Goal: Task Accomplishment & Management: Manage account settings

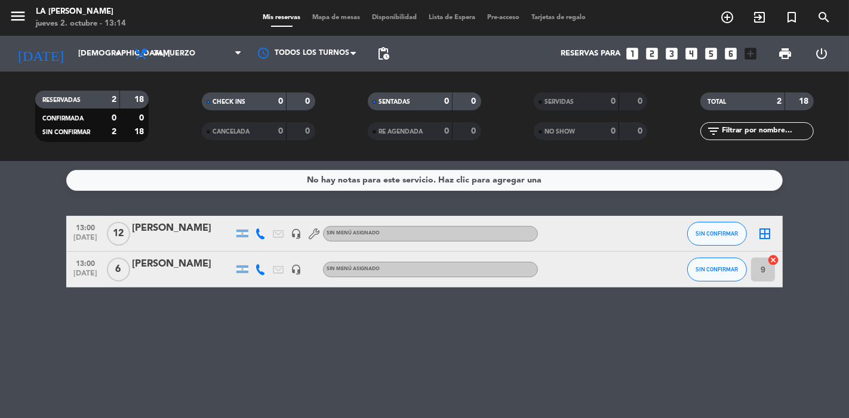
click at [180, 266] on div "[PERSON_NAME]" at bounding box center [182, 265] width 101 height 16
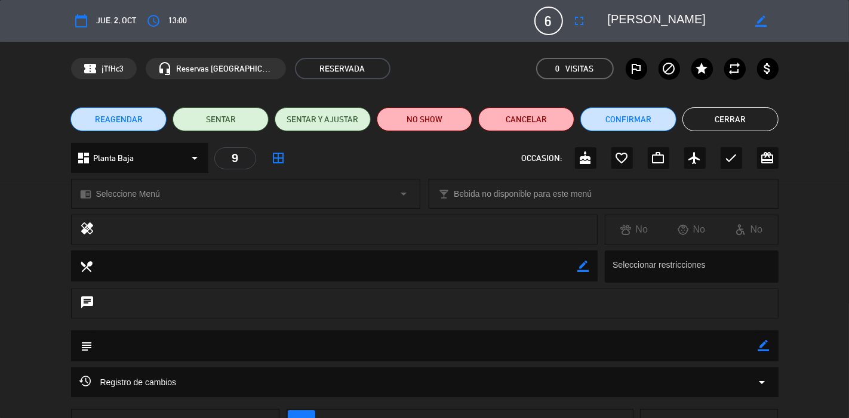
click at [762, 17] on icon "border_color" at bounding box center [760, 21] width 11 height 11
type textarea "[PERSON_NAME]"
click at [763, 16] on icon at bounding box center [760, 21] width 11 height 11
click at [625, 124] on button "Confirmar" at bounding box center [628, 119] width 96 height 24
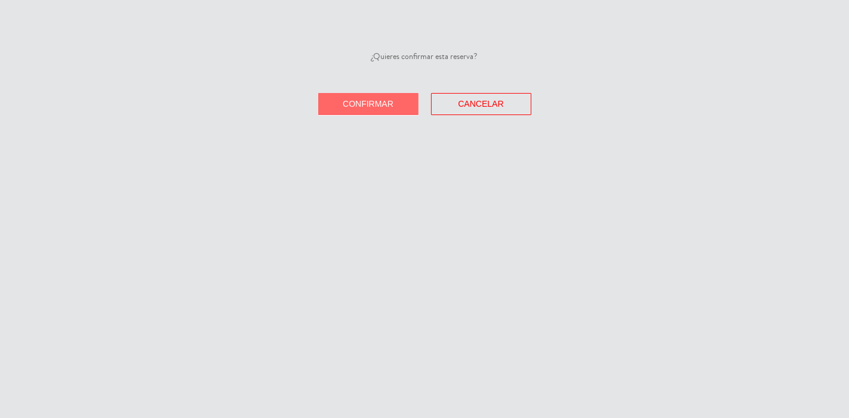
click at [397, 106] on button "Confirmar" at bounding box center [368, 104] width 100 height 22
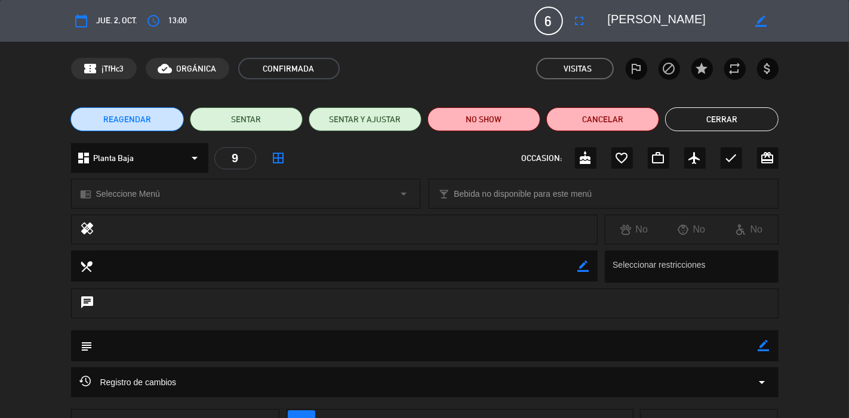
click at [734, 120] on button "Cerrar" at bounding box center [721, 119] width 113 height 24
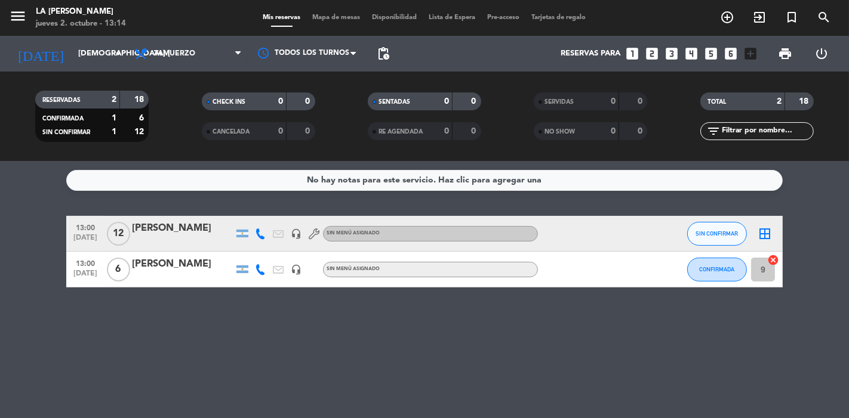
click at [768, 233] on icon "border_all" at bounding box center [764, 234] width 14 height 14
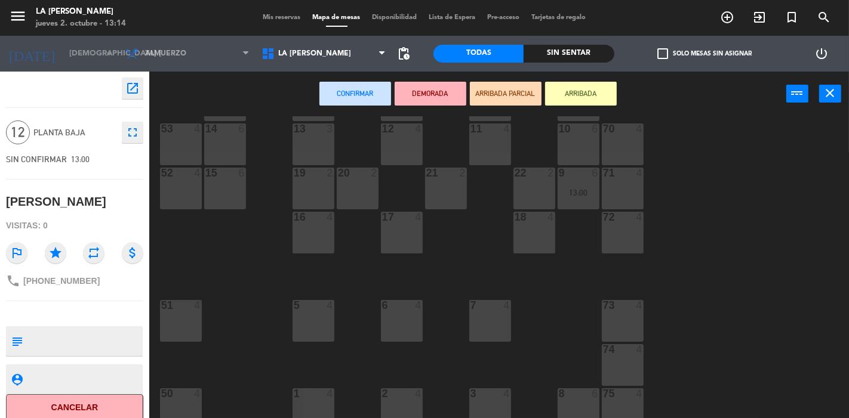
scroll to position [132, 0]
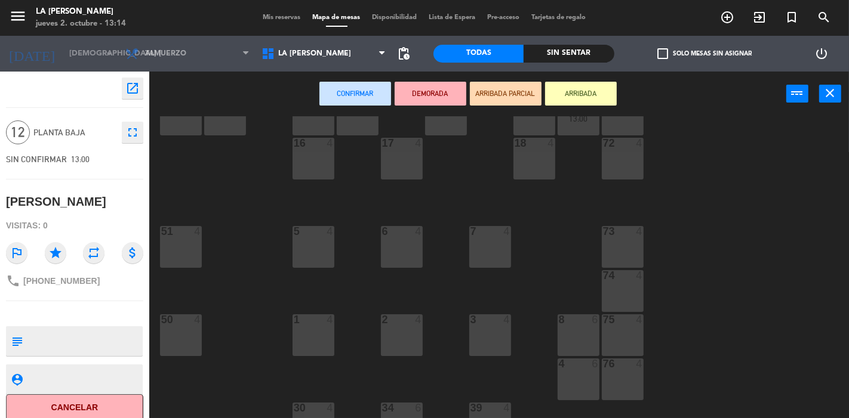
click at [571, 386] on div "4 6" at bounding box center [578, 380] width 42 height 42
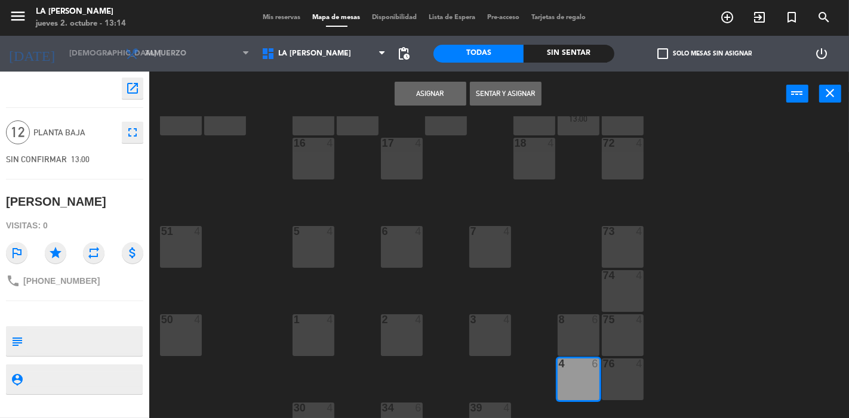
click at [567, 351] on div "8 6" at bounding box center [578, 336] width 42 height 42
click at [428, 91] on button "Asignar" at bounding box center [431, 94] width 72 height 24
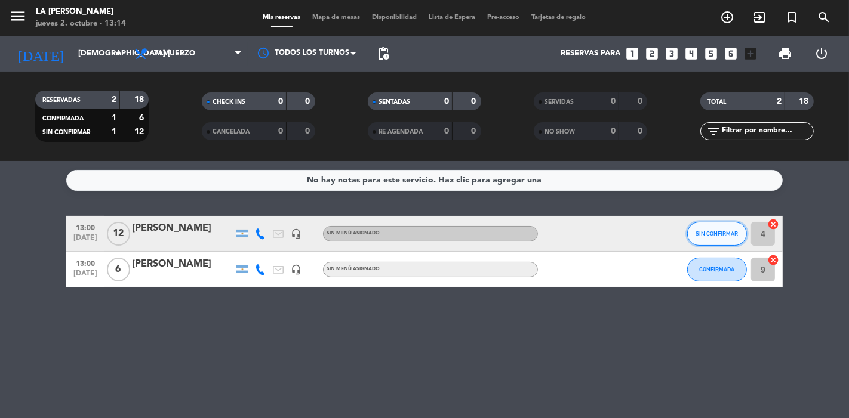
click at [709, 235] on span "SIN CONFIRMAR" at bounding box center [717, 233] width 42 height 7
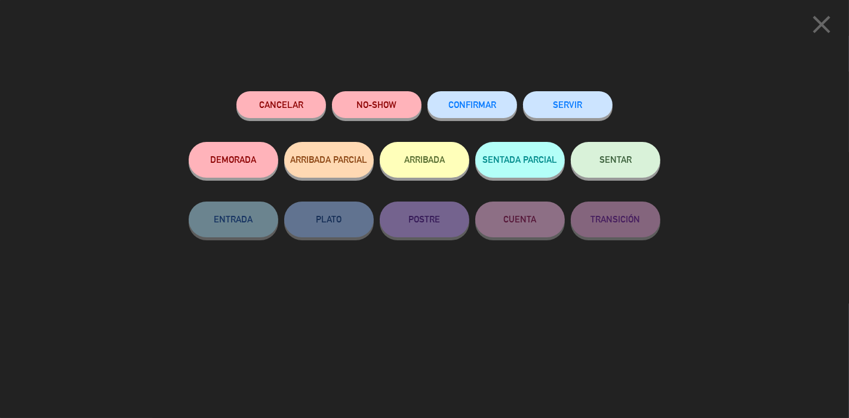
click at [449, 104] on span "CONFIRMAR" at bounding box center [472, 105] width 48 height 10
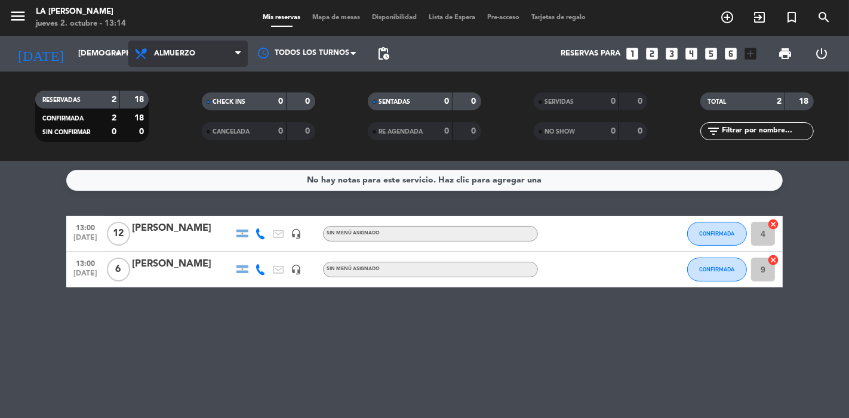
click at [169, 55] on span "Almuerzo" at bounding box center [174, 54] width 41 height 8
click at [186, 135] on div "menu LA [PERSON_NAME] RICCHIERI jueves 2. octubre - 13:14 Mis reservas Mapa de …" at bounding box center [424, 80] width 849 height 161
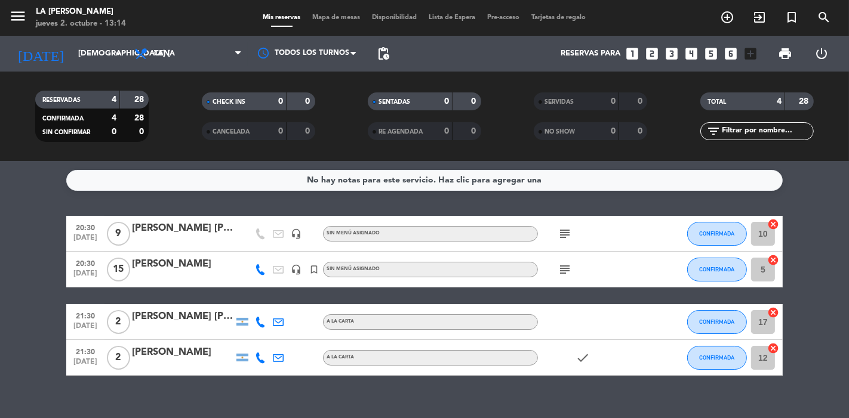
scroll to position [17, 0]
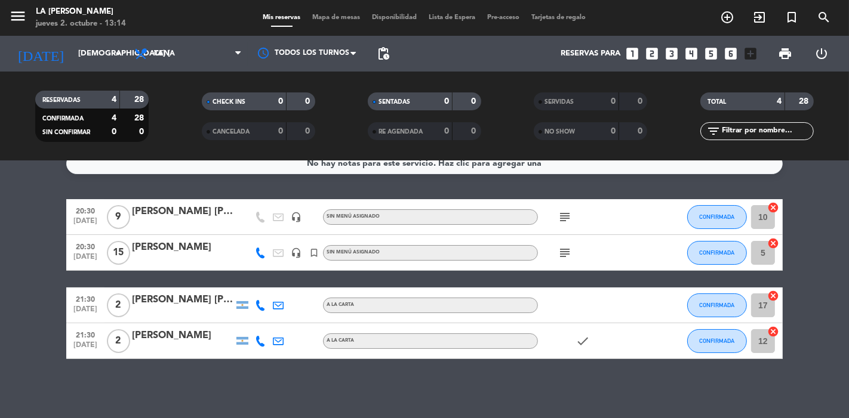
click at [568, 249] on icon "subject" at bounding box center [564, 253] width 14 height 14
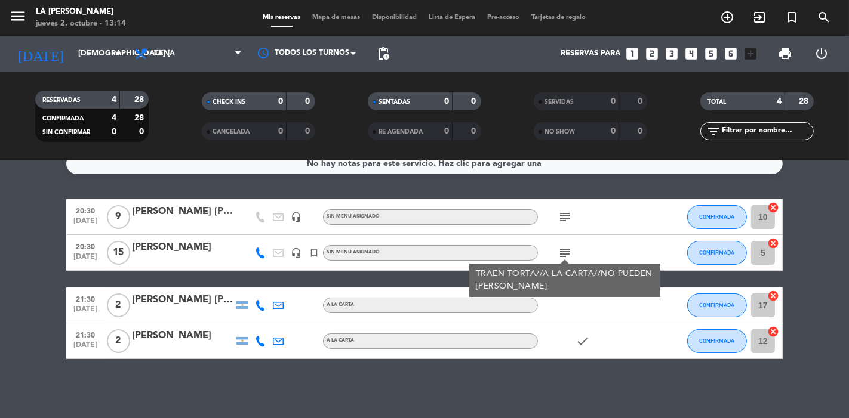
click at [504, 389] on div "No hay notas para este servicio. Haz clic para agregar una 20:30 [DATE] 9 [PERS…" at bounding box center [424, 289] width 849 height 257
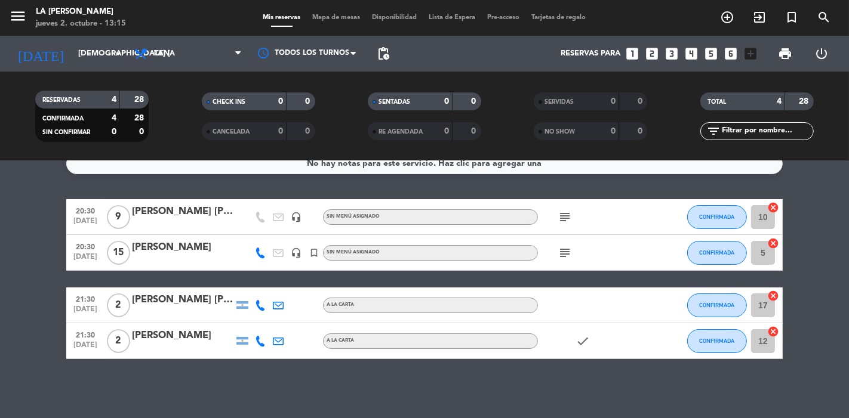
click at [565, 215] on icon "subject" at bounding box center [564, 217] width 14 height 14
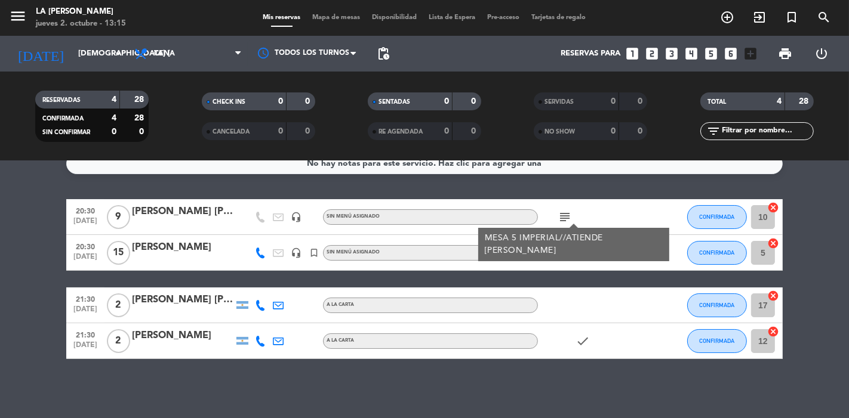
click at [636, 204] on div "subject MESA 5 IMPERIAL//ATIENDE [PERSON_NAME]" at bounding box center [591, 216] width 107 height 35
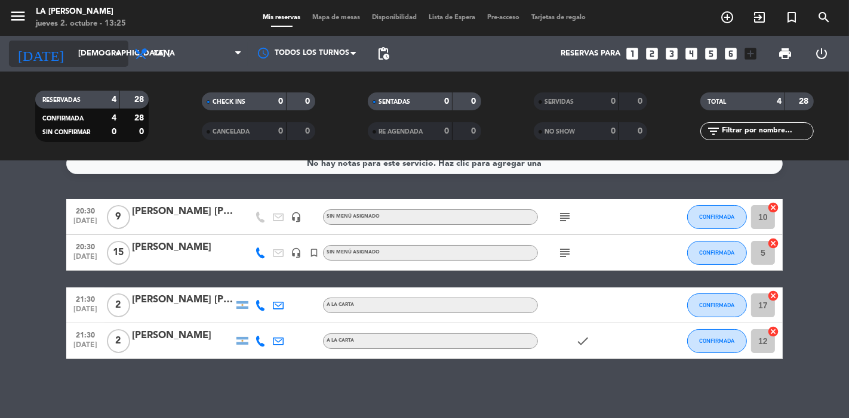
click at [84, 51] on input "[DEMOGRAPHIC_DATA] [DATE]" at bounding box center [124, 53] width 104 height 21
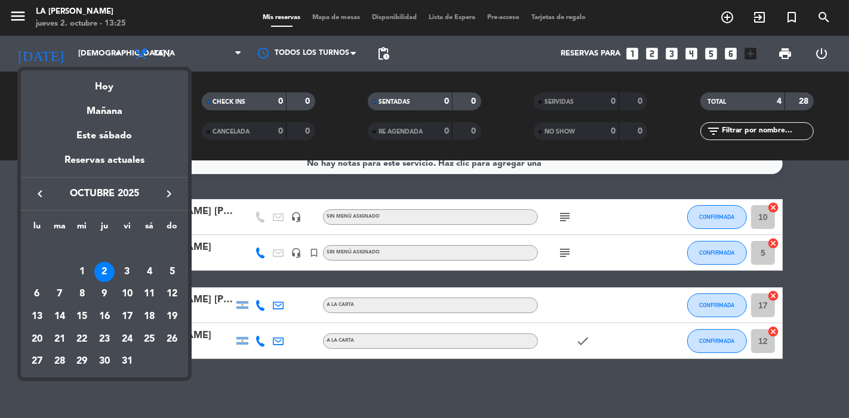
click at [88, 50] on div at bounding box center [424, 209] width 849 height 418
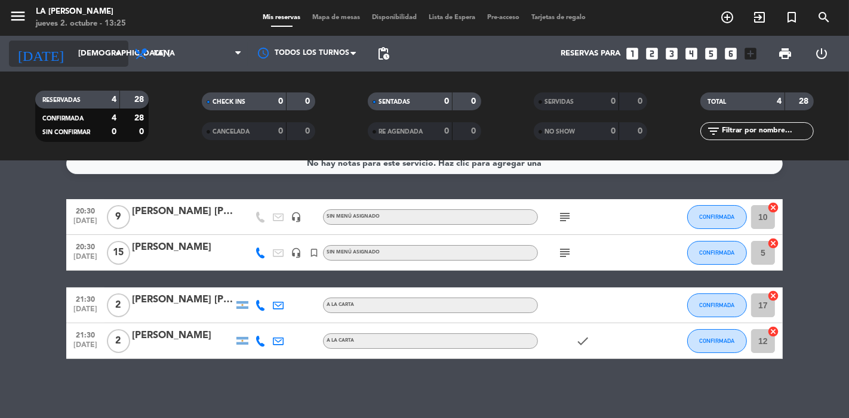
click at [90, 53] on input "[DEMOGRAPHIC_DATA] [DATE]" at bounding box center [124, 53] width 104 height 21
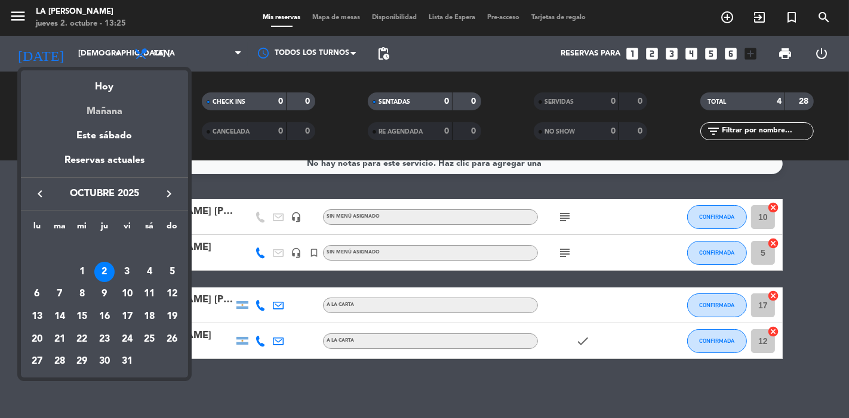
click at [106, 110] on div "Mañana" at bounding box center [104, 107] width 167 height 24
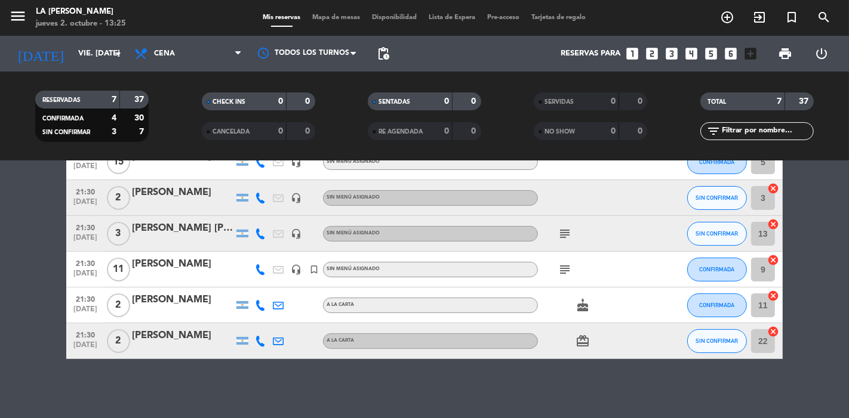
scroll to position [0, 0]
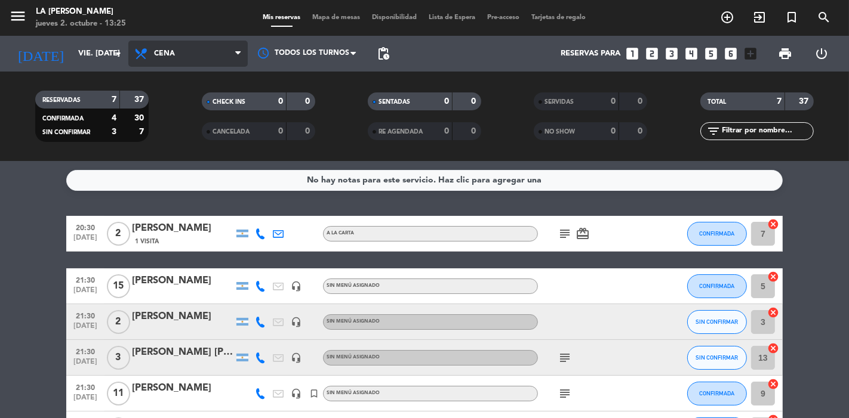
click at [162, 45] on span "Cena" at bounding box center [187, 54] width 119 height 26
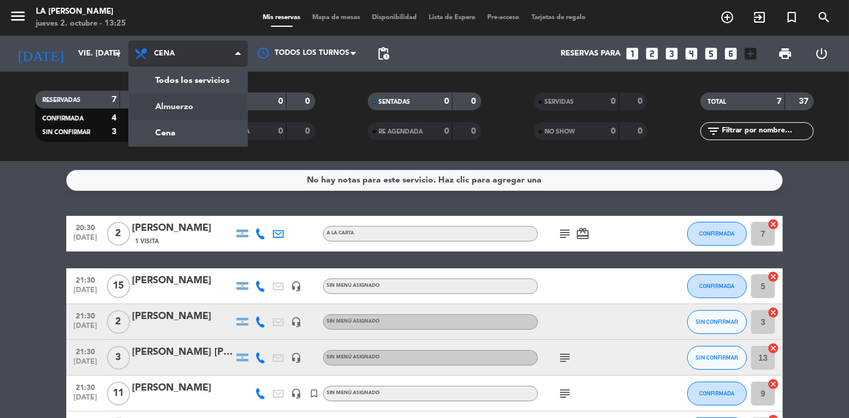
click at [169, 111] on div "menu LA [PERSON_NAME] RICCHIERI jueves 2. octubre - 13:25 Mis reservas Mapa de …" at bounding box center [424, 80] width 849 height 161
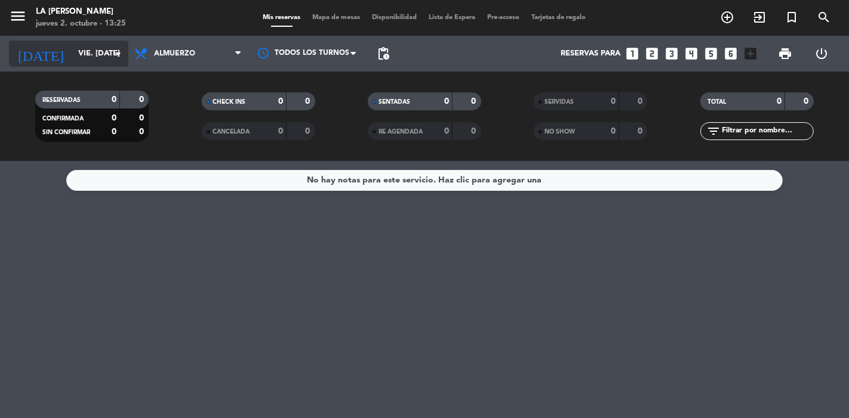
click at [100, 56] on input "vie. [DATE]" at bounding box center [124, 53] width 104 height 21
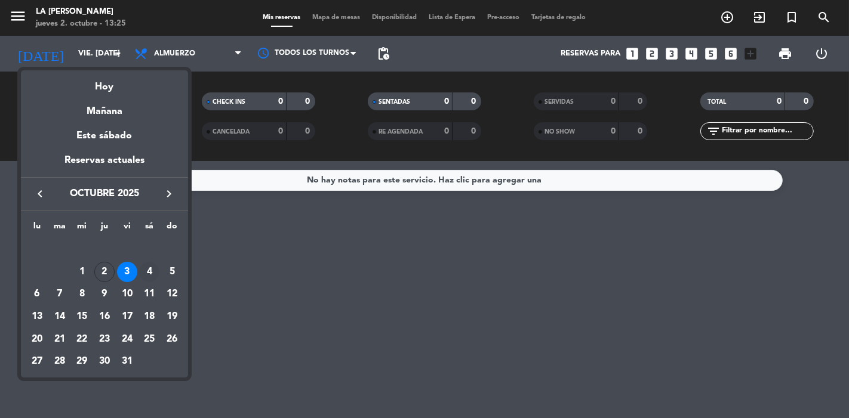
click at [149, 273] on div "4" at bounding box center [149, 272] width 20 height 20
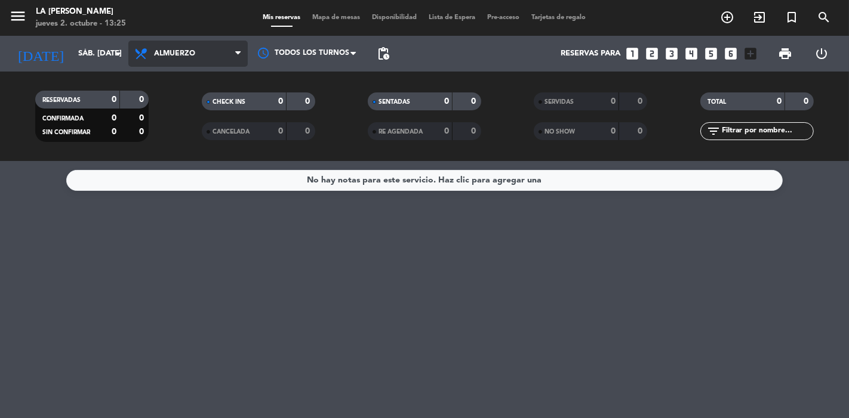
click at [178, 58] on span "Almuerzo" at bounding box center [187, 54] width 119 height 26
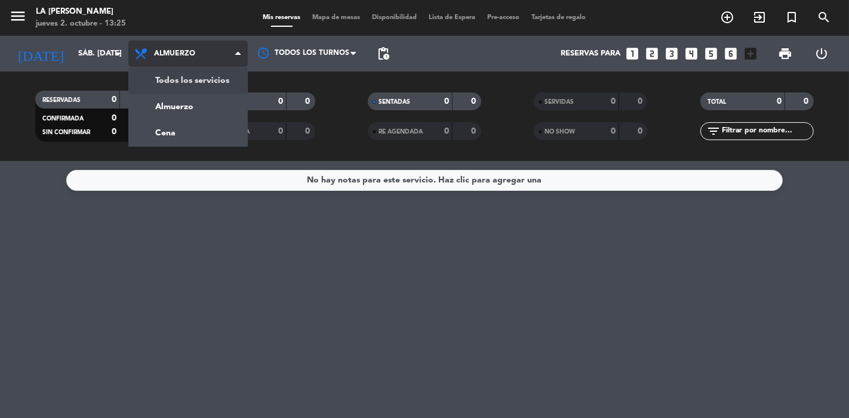
click at [175, 85] on div "menu LA [PERSON_NAME] RICCHIERI jueves 2. octubre - 13:25 Mis reservas Mapa de …" at bounding box center [424, 80] width 849 height 161
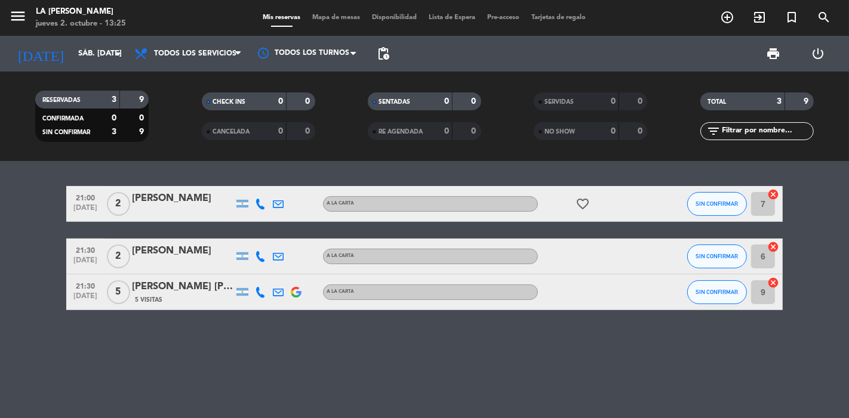
click at [116, 60] on icon "arrow_drop_down" at bounding box center [118, 54] width 14 height 14
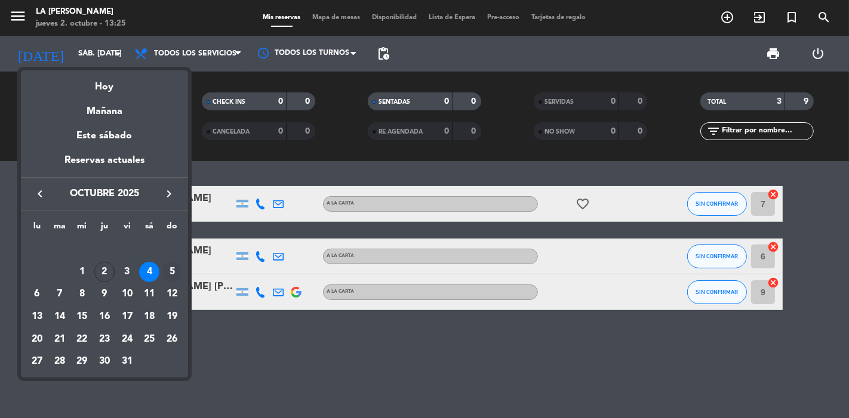
click at [173, 266] on div "5" at bounding box center [172, 272] width 20 height 20
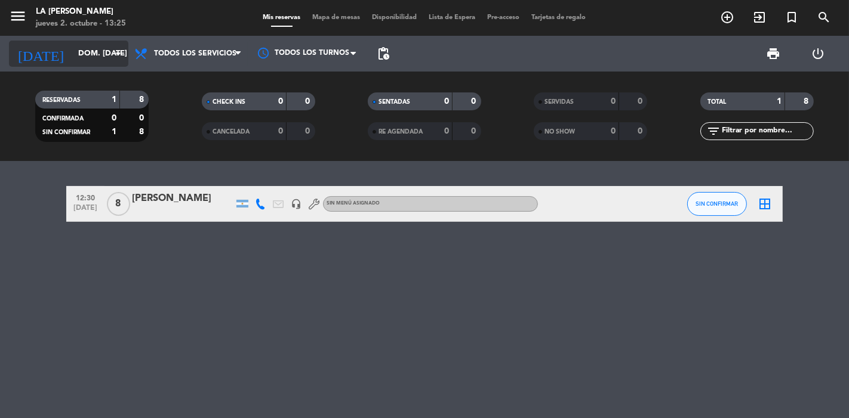
click at [110, 56] on input "dom. [DATE]" at bounding box center [124, 53] width 104 height 21
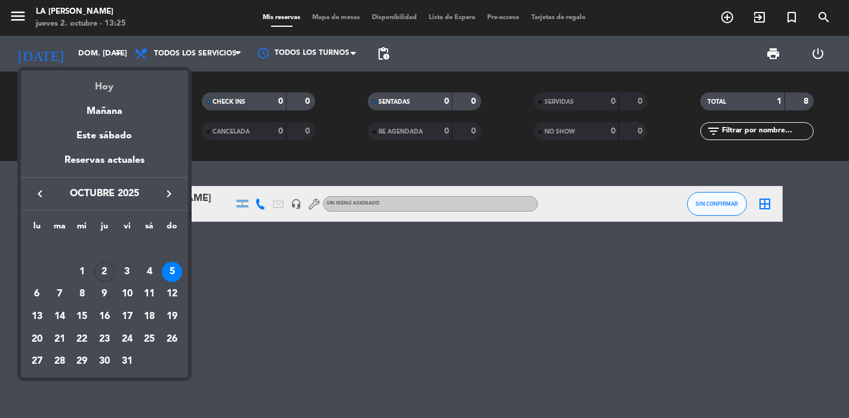
click at [105, 81] on div "Hoy" at bounding box center [104, 82] width 167 height 24
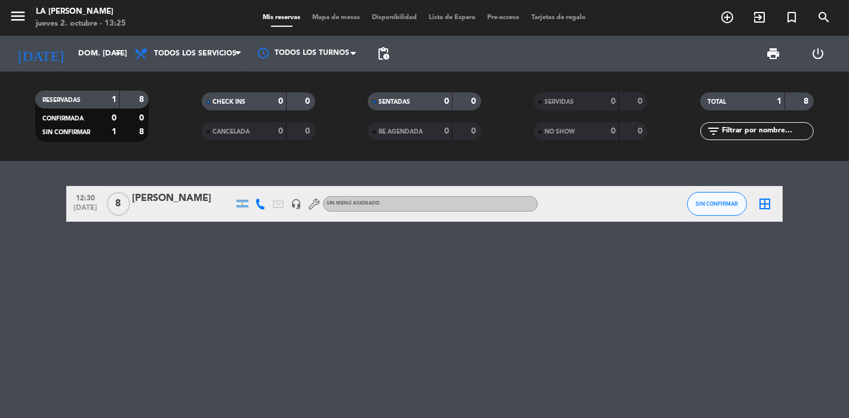
type input "[DEMOGRAPHIC_DATA] [DATE]"
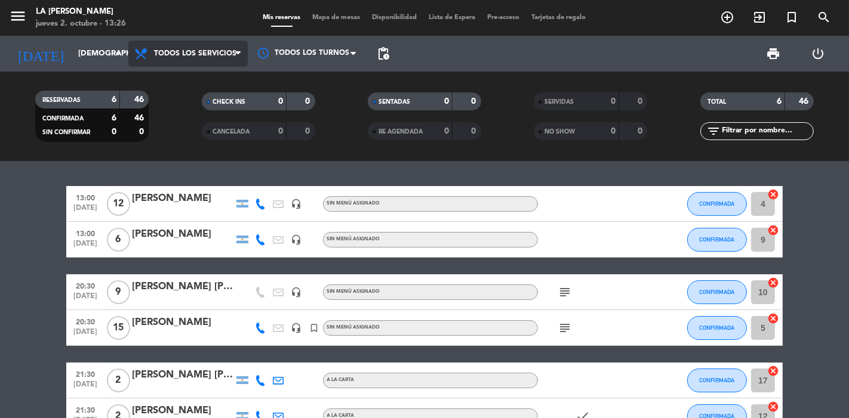
click at [189, 57] on span "Todos los servicios" at bounding box center [195, 54] width 82 height 8
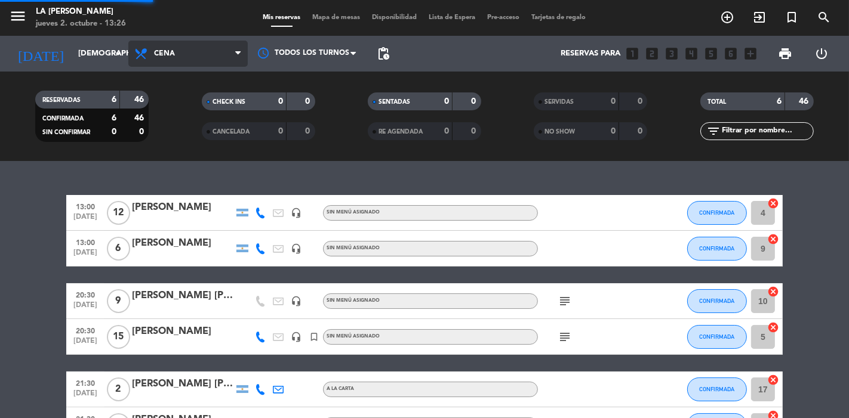
click at [177, 128] on div "menu LA [PERSON_NAME] RICCHIERI jueves 2. octubre - 13:26 Mis reservas Mapa de …" at bounding box center [424, 80] width 849 height 161
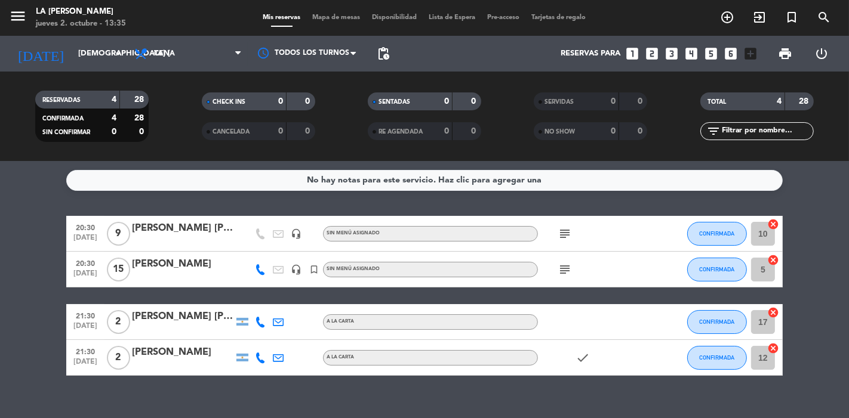
click at [733, 51] on icon "looks_6" at bounding box center [731, 54] width 16 height 16
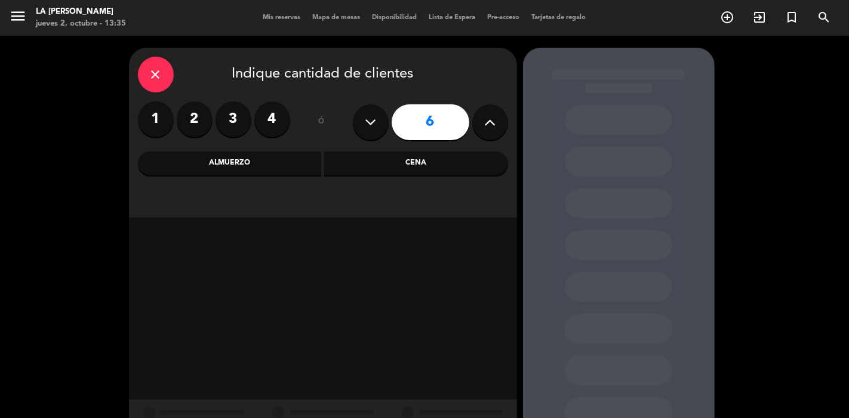
click at [499, 124] on button at bounding box center [490, 122] width 36 height 36
type input "8"
click at [310, 165] on div "Almuerzo" at bounding box center [230, 164] width 184 height 24
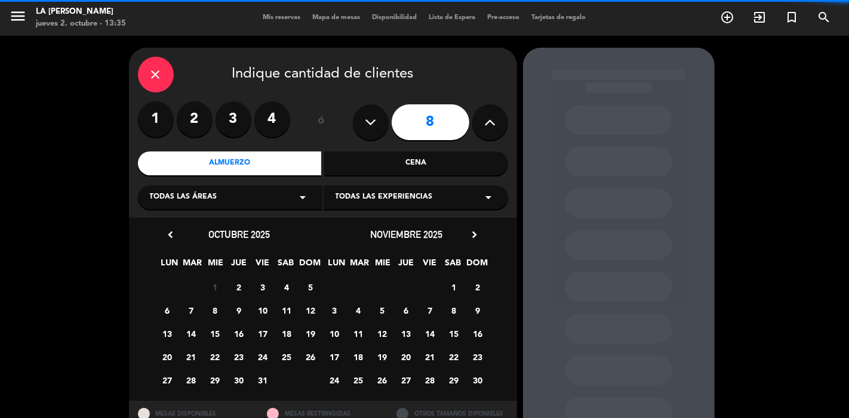
click at [289, 198] on div "Todas las áreas arrow_drop_down" at bounding box center [230, 198] width 184 height 24
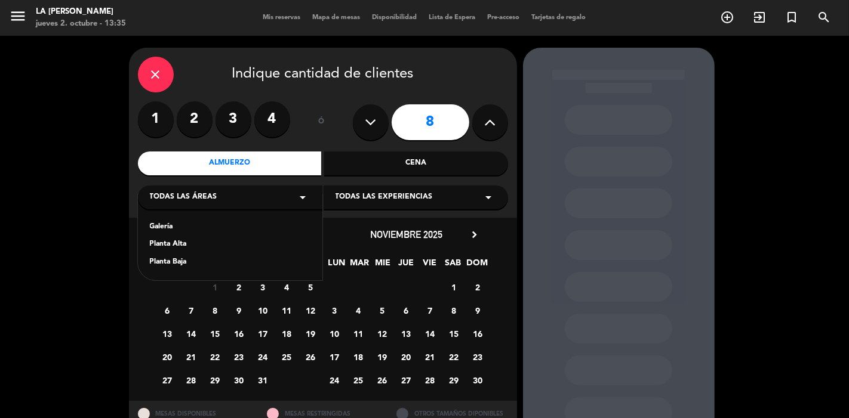
click at [180, 263] on div "Planta Baja" at bounding box center [230, 263] width 161 height 12
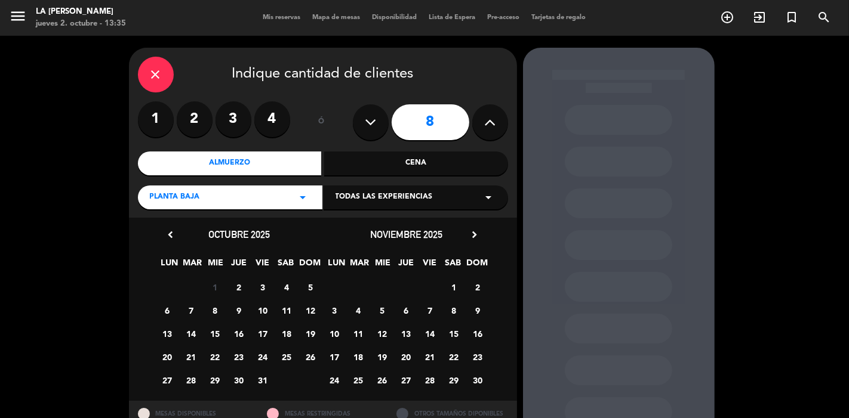
click at [241, 285] on span "2" at bounding box center [239, 288] width 20 height 20
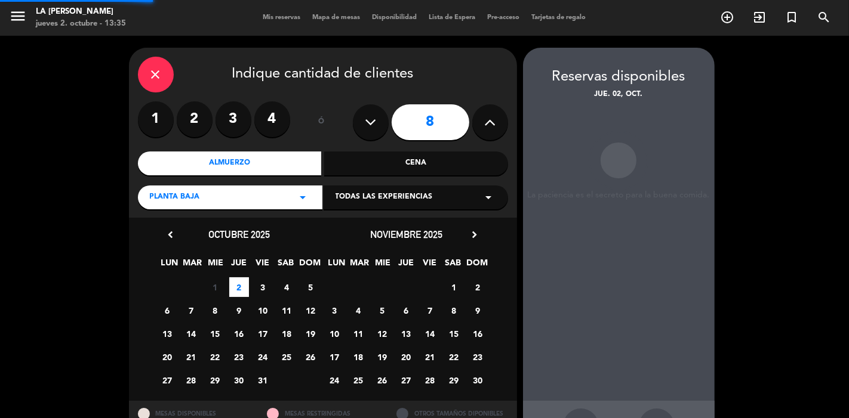
scroll to position [45, 0]
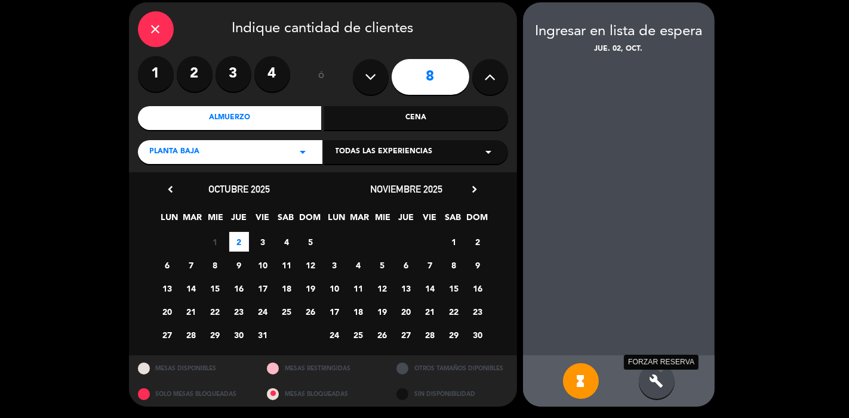
click at [659, 377] on icon "build" at bounding box center [656, 381] width 14 height 14
click at [657, 383] on icon "build" at bounding box center [656, 381] width 14 height 14
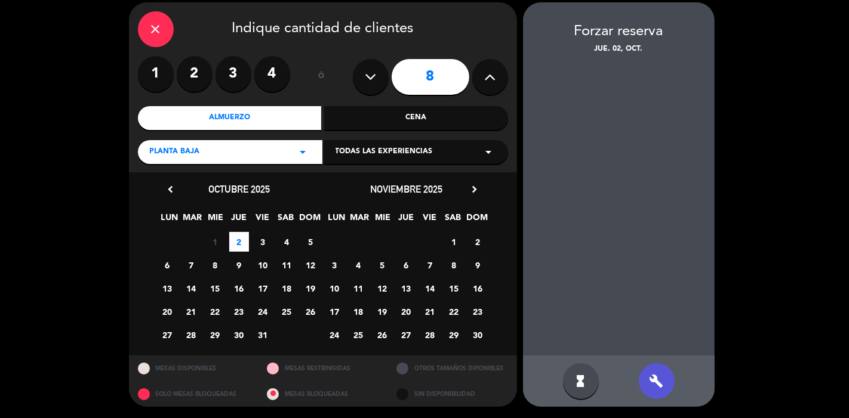
click at [260, 239] on span "3" at bounding box center [263, 242] width 20 height 20
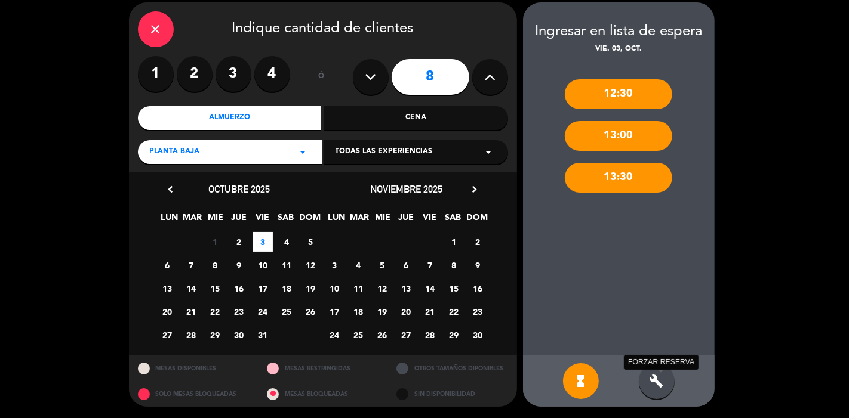
click at [657, 379] on icon "build" at bounding box center [656, 381] width 14 height 14
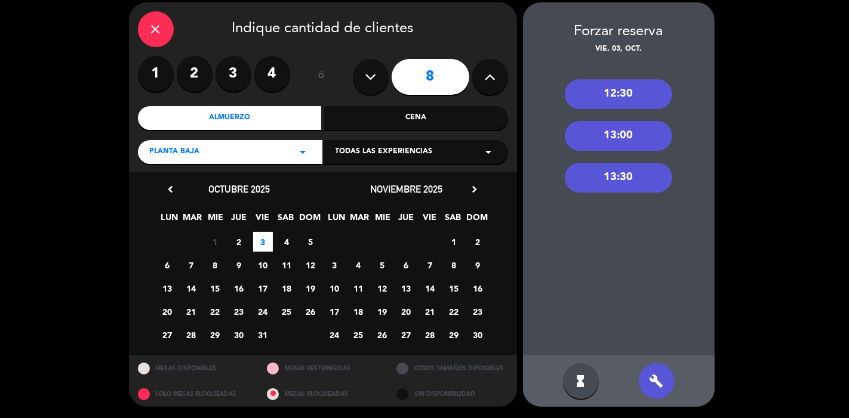
click at [617, 135] on div "13:00" at bounding box center [618, 136] width 107 height 30
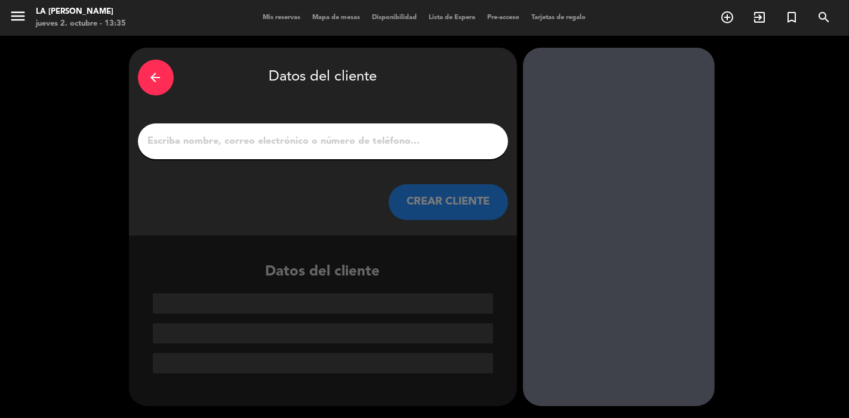
scroll to position [0, 0]
click at [389, 144] on input "1" at bounding box center [323, 141] width 352 height 17
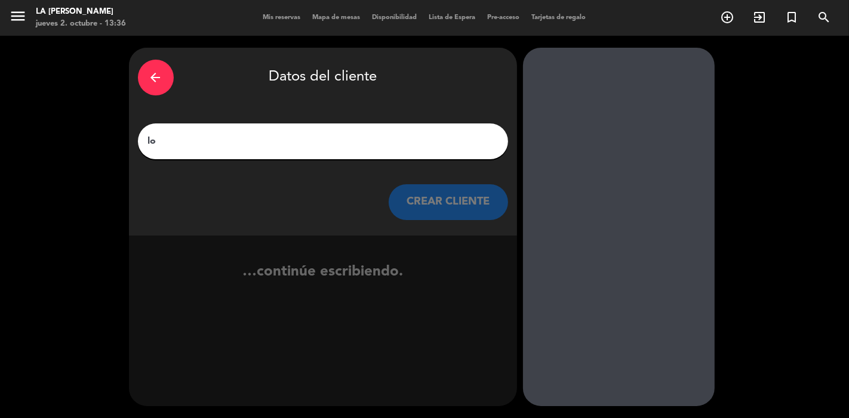
type input "l"
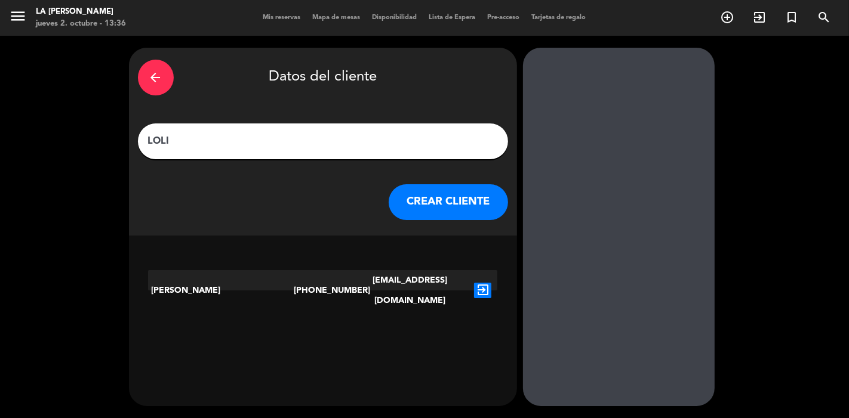
type input "LOLI"
click at [418, 195] on button "CREAR CLIENTE" at bounding box center [448, 202] width 119 height 36
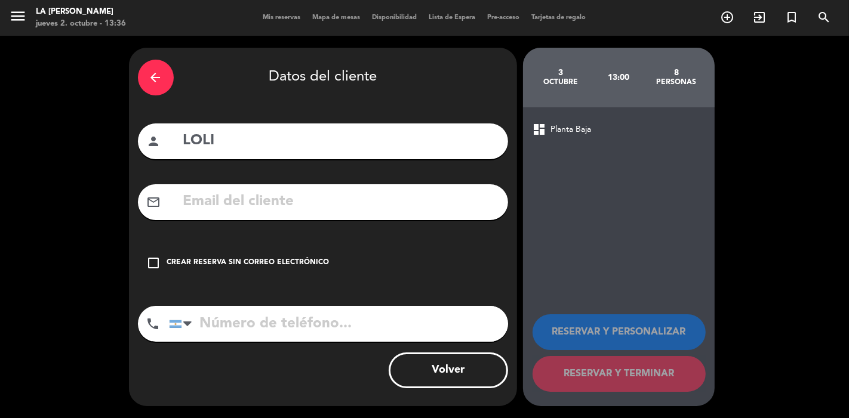
click at [313, 255] on div "check_box_outline_blank Crear reserva sin correo electrónico" at bounding box center [323, 263] width 370 height 36
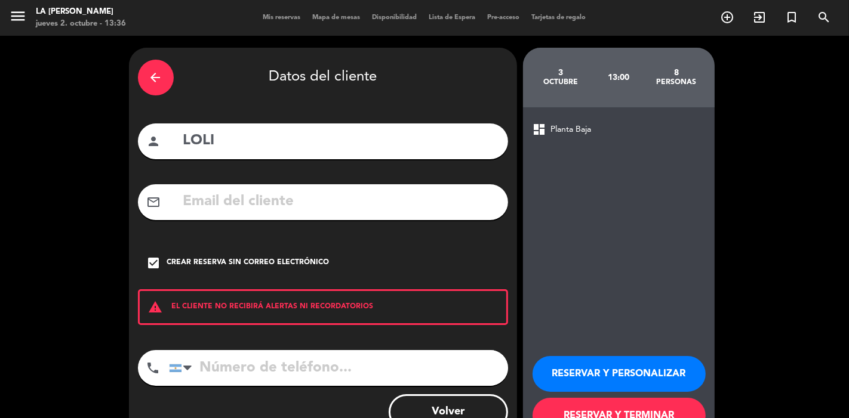
click at [556, 409] on button "RESERVAR Y TERMINAR" at bounding box center [618, 416] width 173 height 36
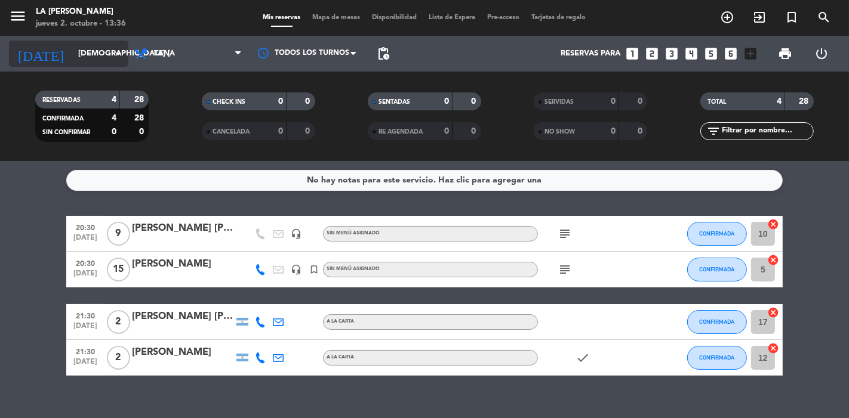
click at [99, 60] on input "[DEMOGRAPHIC_DATA] [DATE]" at bounding box center [124, 53] width 104 height 21
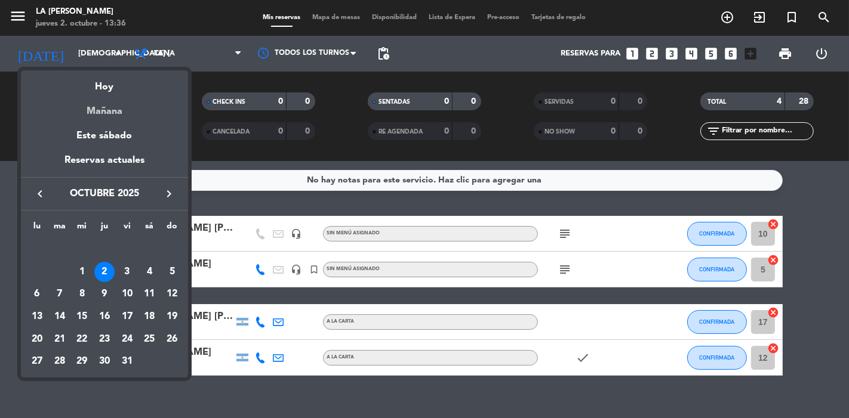
click at [104, 107] on div "Mañana" at bounding box center [104, 107] width 167 height 24
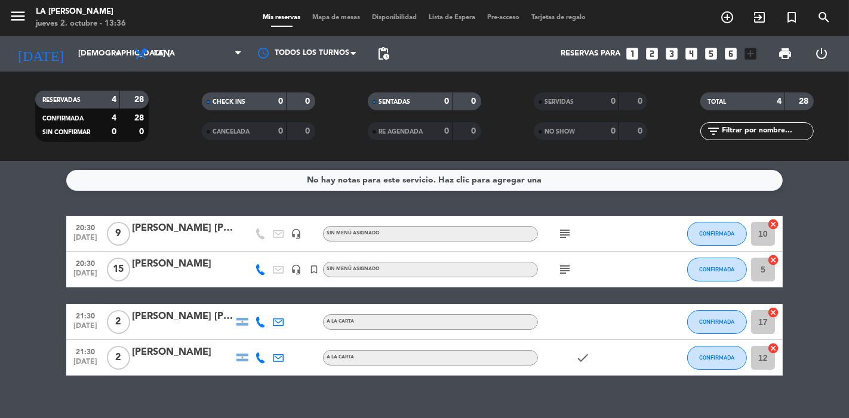
type input "vie. [DATE]"
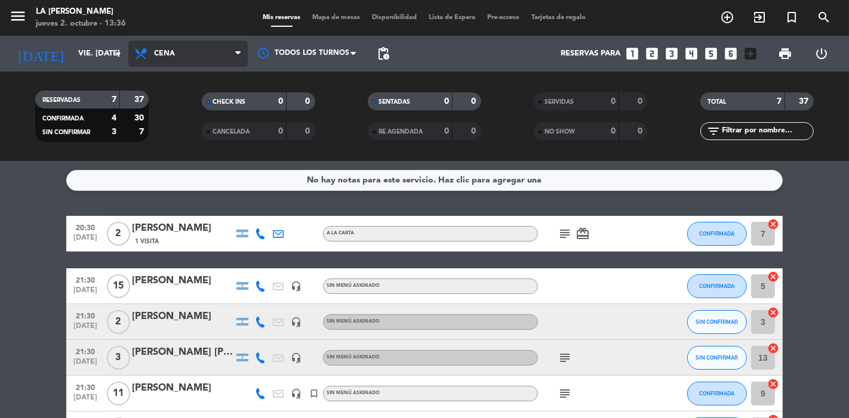
click at [170, 54] on span "Cena" at bounding box center [164, 54] width 21 height 8
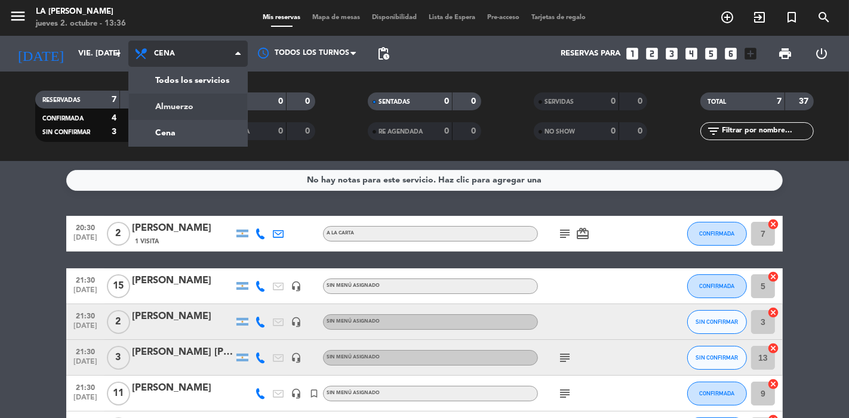
click at [177, 103] on div "menu LA [PERSON_NAME] RICCHIERI jueves 2. octubre - 13:36 Mis reservas Mapa de …" at bounding box center [424, 80] width 849 height 161
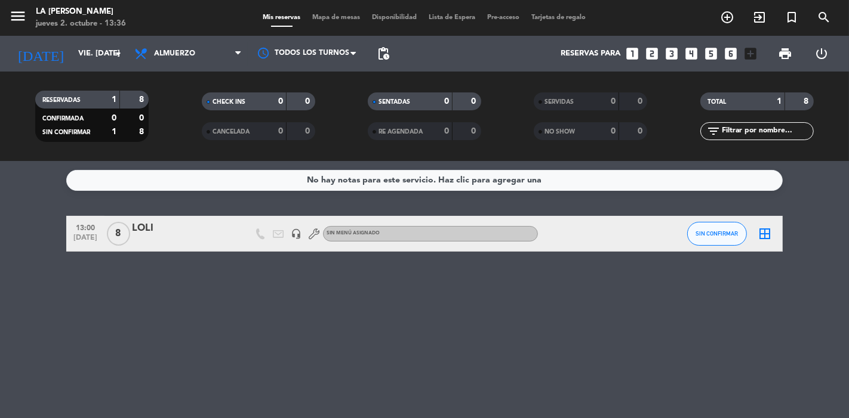
click at [186, 239] on div at bounding box center [182, 242] width 101 height 10
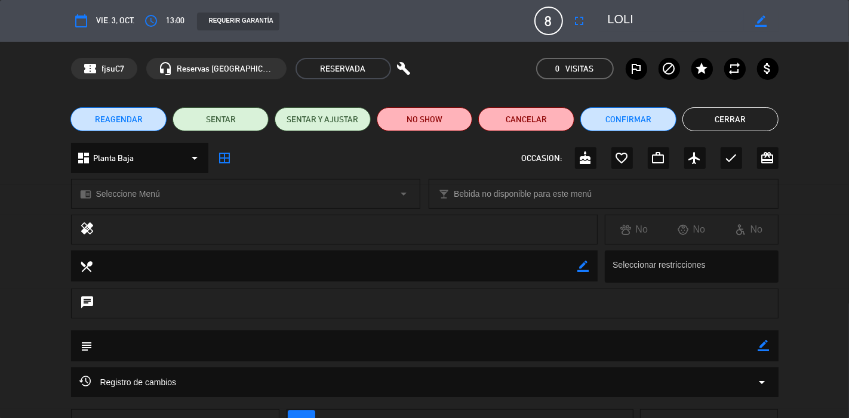
click at [761, 345] on icon "border_color" at bounding box center [763, 345] width 11 height 11
click at [717, 350] on textarea at bounding box center [425, 346] width 665 height 30
type textarea "PAGA [PERSON_NAME]"
click at [765, 349] on icon at bounding box center [763, 345] width 11 height 11
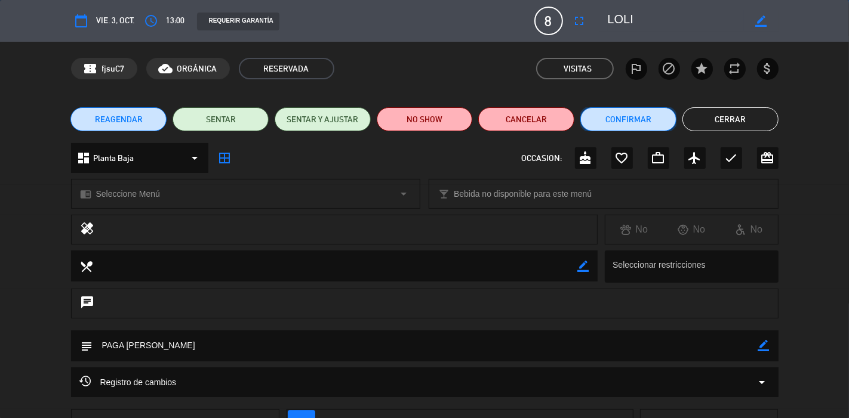
click at [609, 125] on button "Confirmar" at bounding box center [628, 119] width 96 height 24
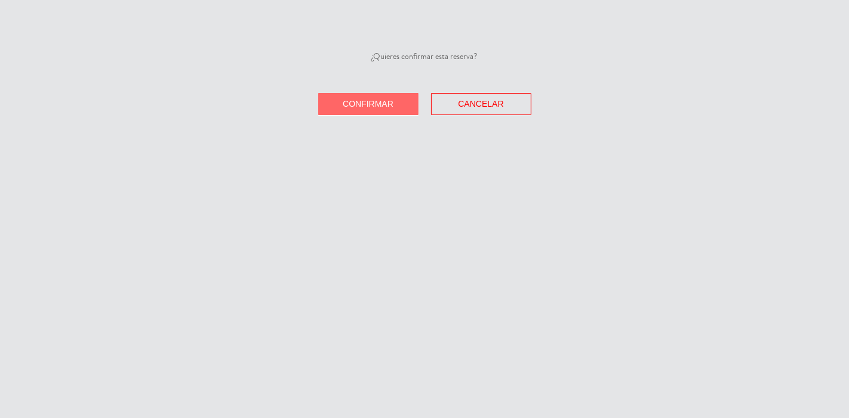
click at [400, 112] on button "Confirmar" at bounding box center [368, 104] width 100 height 22
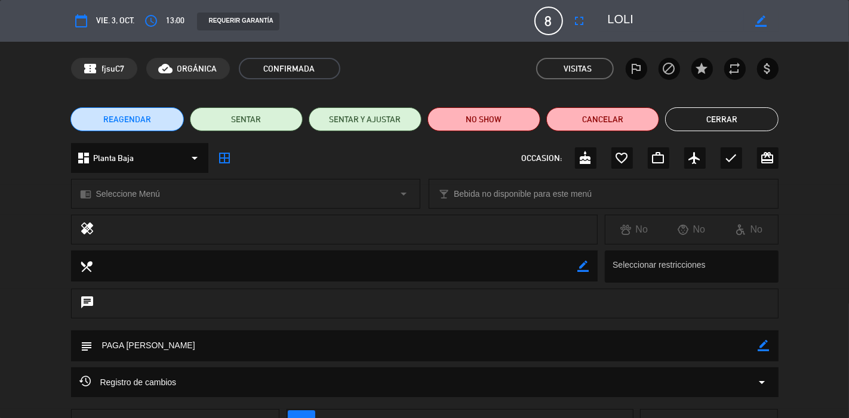
click at [681, 118] on button "Cerrar" at bounding box center [721, 119] width 113 height 24
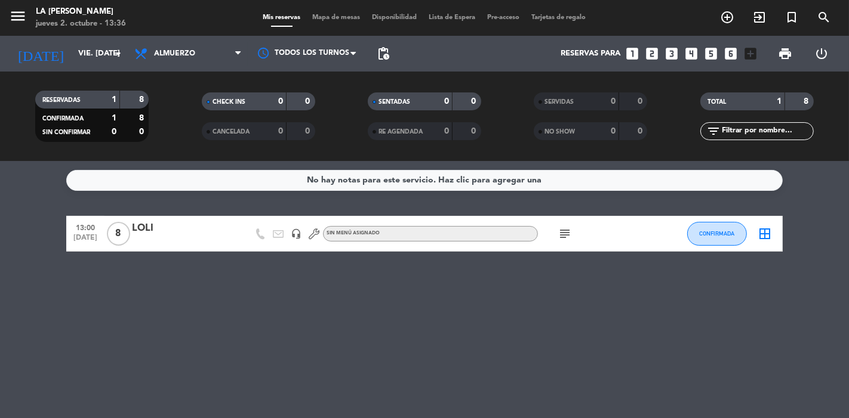
click at [762, 234] on icon "border_all" at bounding box center [764, 234] width 14 height 14
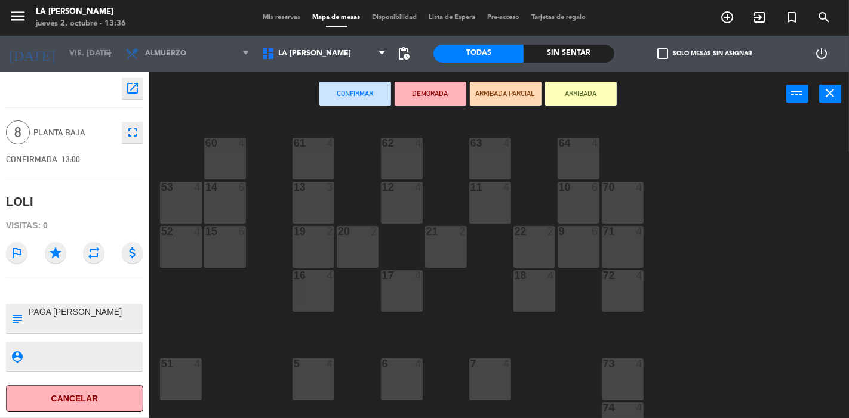
click at [200, 212] on div "53 4" at bounding box center [181, 203] width 42 height 42
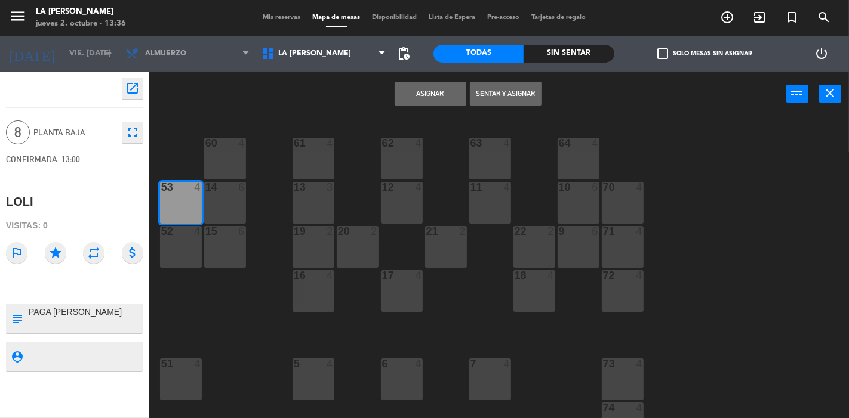
click at [211, 212] on div "14 6" at bounding box center [225, 203] width 42 height 42
click at [217, 212] on div "14 6" at bounding box center [225, 203] width 42 height 42
click at [191, 212] on div "53 4" at bounding box center [181, 203] width 42 height 42
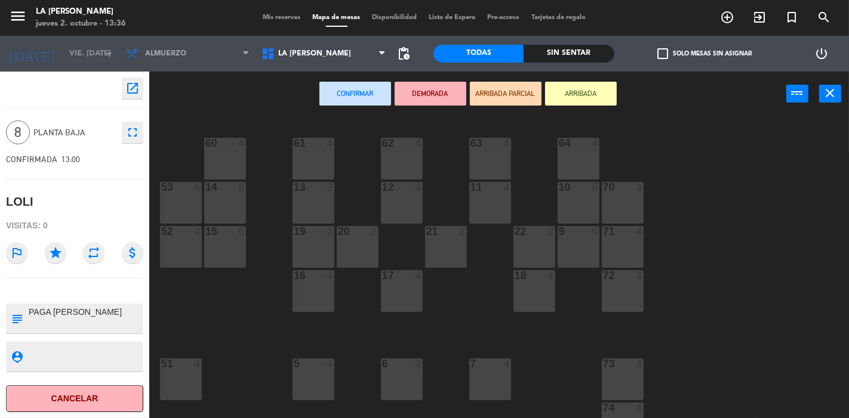
click at [208, 210] on div "14 6" at bounding box center [225, 203] width 42 height 42
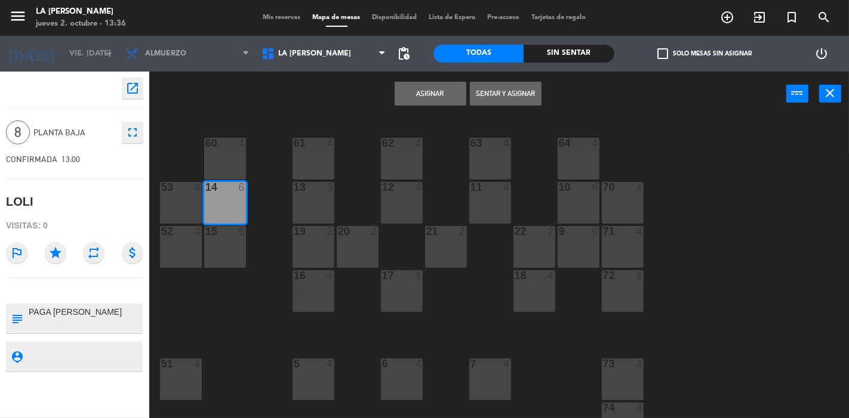
click at [410, 93] on button "Asignar" at bounding box center [431, 94] width 72 height 24
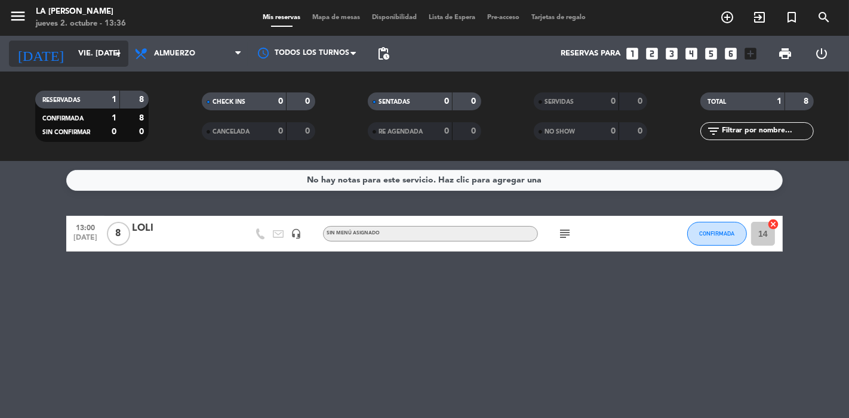
click at [97, 51] on input "vie. [DATE]" at bounding box center [124, 53] width 104 height 21
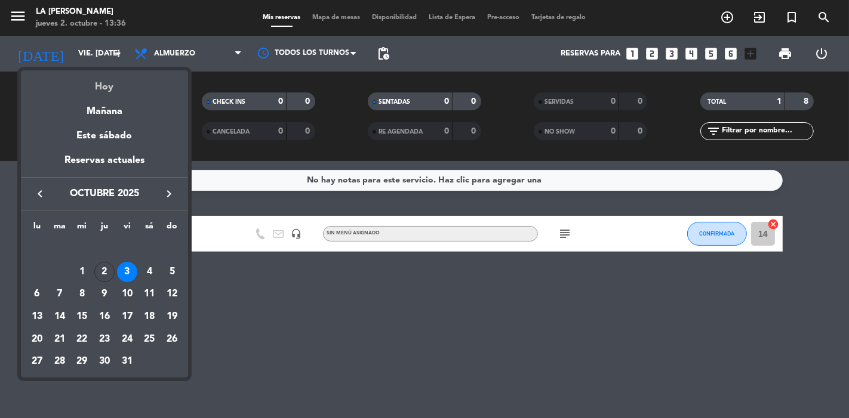
click at [103, 87] on div "Hoy" at bounding box center [104, 82] width 167 height 24
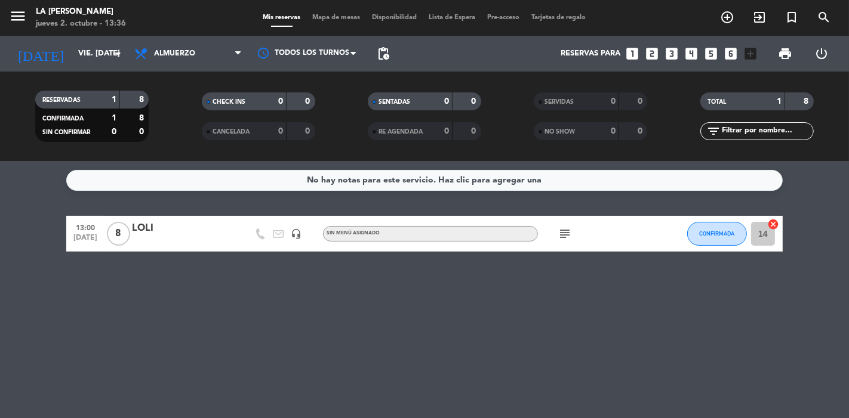
type input "[DEMOGRAPHIC_DATA] [DATE]"
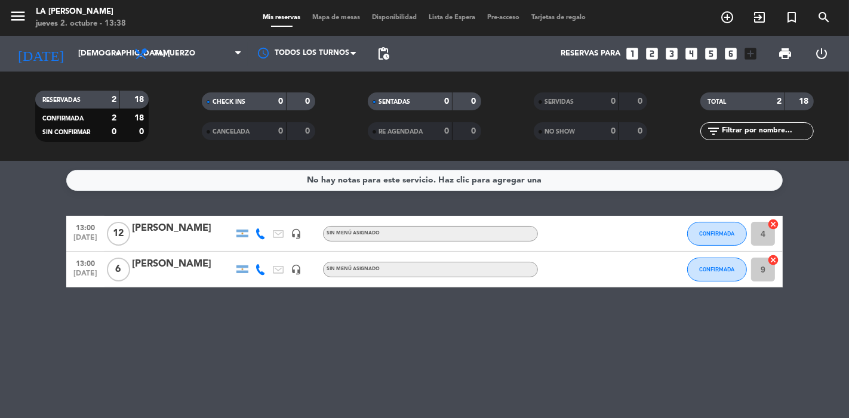
click at [1, 158] on div "RESERVADAS 2 18 CONFIRMADA 2 18 SIN CONFIRMAR 0 0 CHECK INS 0 0 CANCELADA 0 0 S…" at bounding box center [424, 117] width 849 height 90
